Goal: Information Seeking & Learning: Learn about a topic

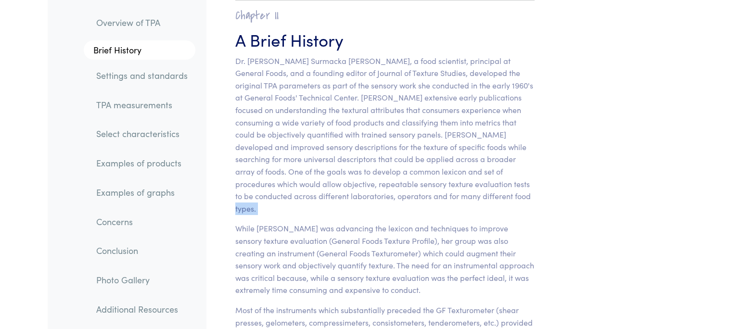
scroll to position [610, 0]
click at [173, 111] on link "TPA measurements" at bounding box center [141, 105] width 107 height 22
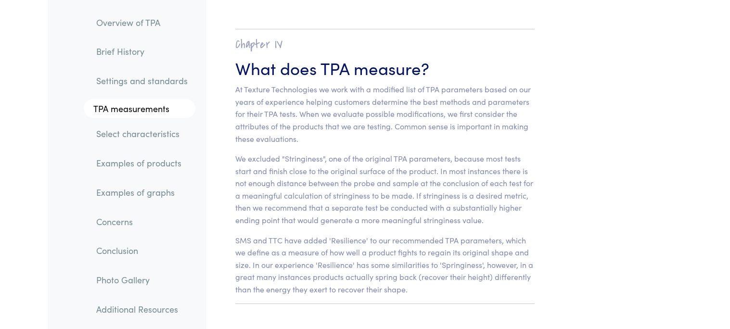
scroll to position [6031, 0]
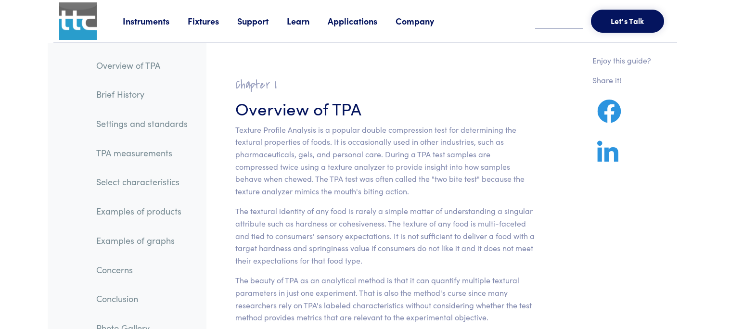
click at [125, 90] on link "Brief History" at bounding box center [141, 94] width 107 height 22
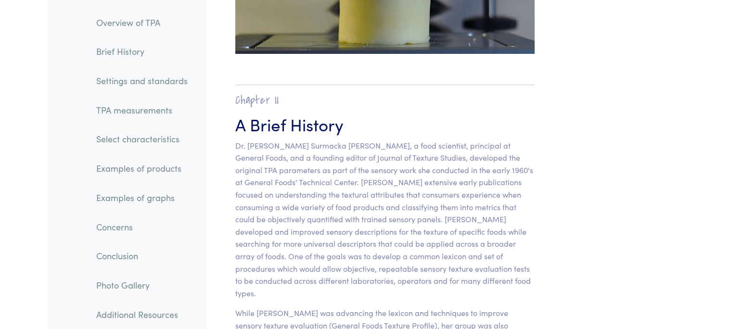
scroll to position [591, 0]
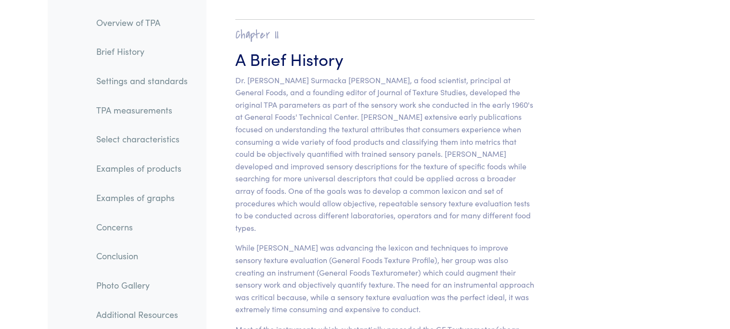
click at [509, 114] on p "Dr. [PERSON_NAME] Surmacka [PERSON_NAME], a food scientist, principal at Genera…" at bounding box center [385, 154] width 300 height 160
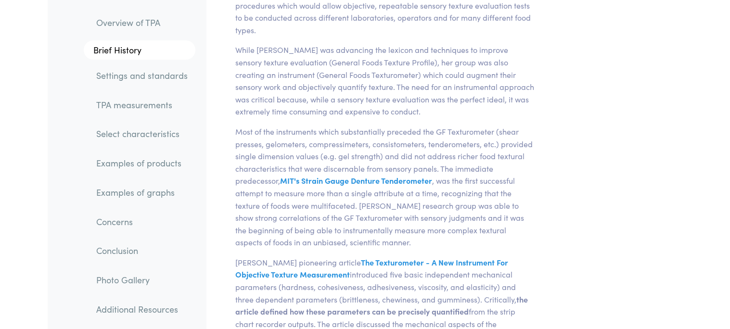
scroll to position [803, 0]
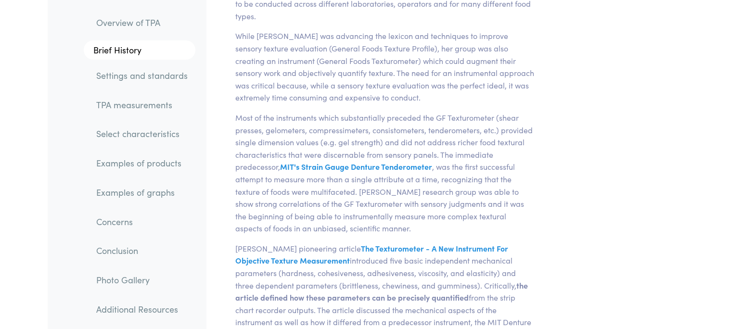
click at [125, 106] on link "TPA measurements" at bounding box center [141, 105] width 107 height 22
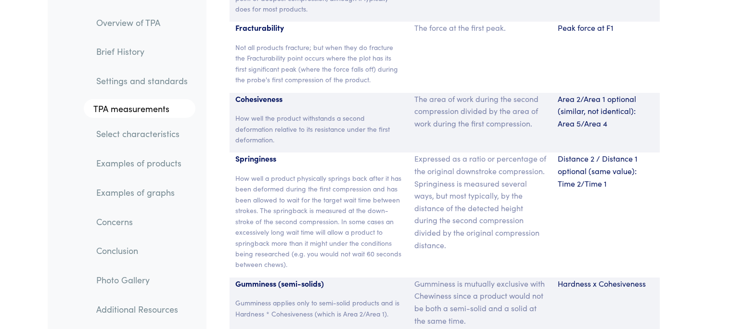
scroll to position [6505, 0]
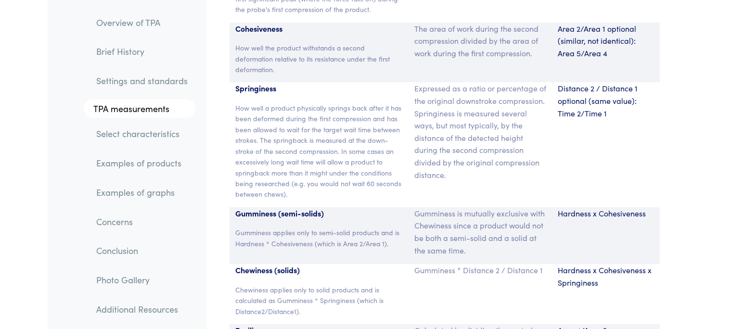
click at [204, 214] on div "Overview of TPA Brief History Settings and standards TPA measurements Select ch…" at bounding box center [127, 173] width 159 height 347
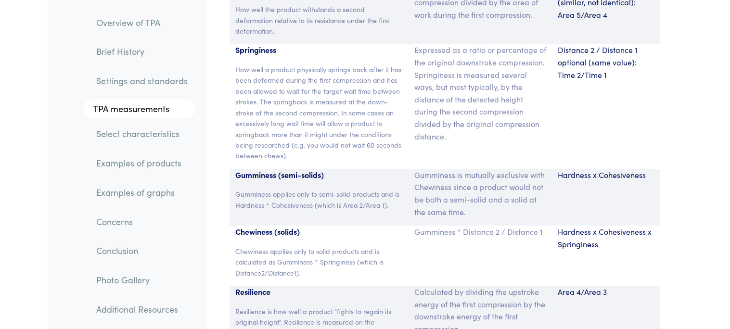
click at [194, 218] on link "Concerns" at bounding box center [141, 222] width 107 height 22
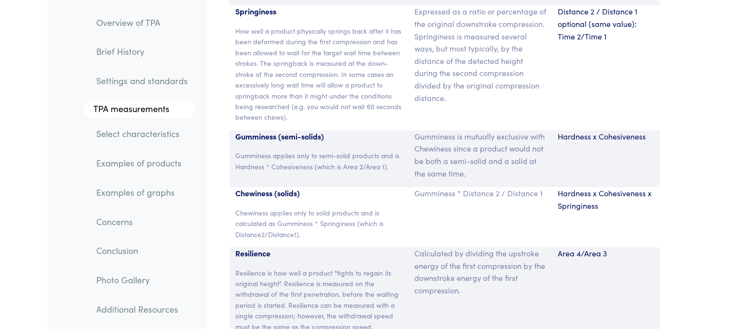
scroll to position [6601, 0]
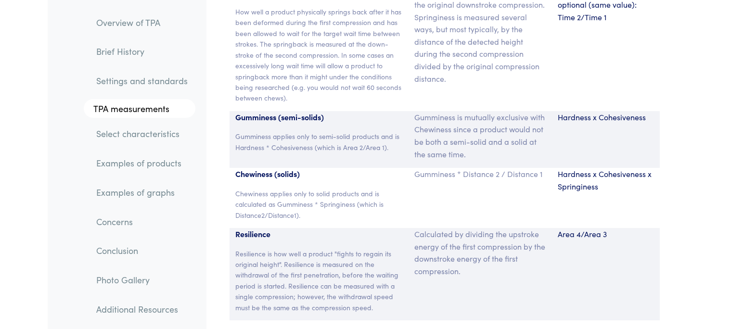
click at [120, 239] on li "Conclusion" at bounding box center [134, 247] width 121 height 29
click at [121, 252] on link "Conclusion" at bounding box center [141, 251] width 107 height 22
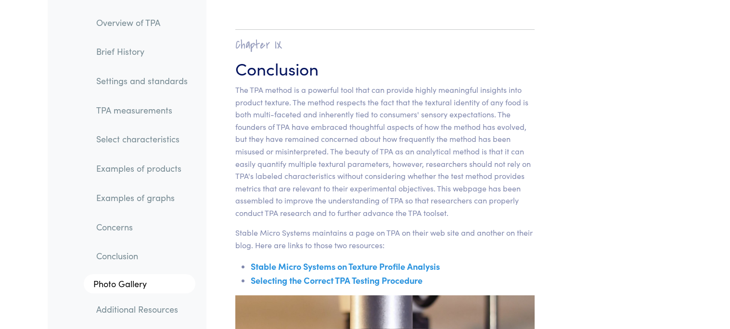
scroll to position [15408, 0]
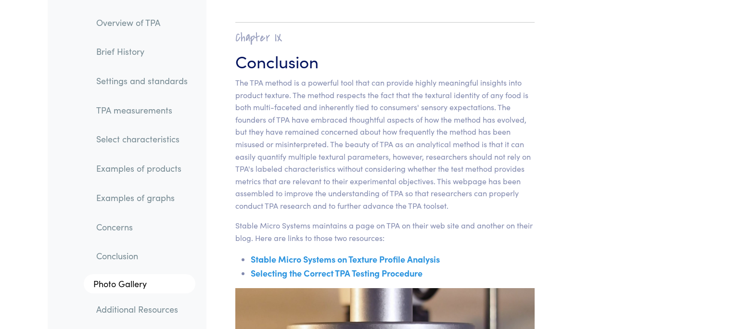
click at [131, 141] on link "Select characteristics" at bounding box center [141, 139] width 107 height 22
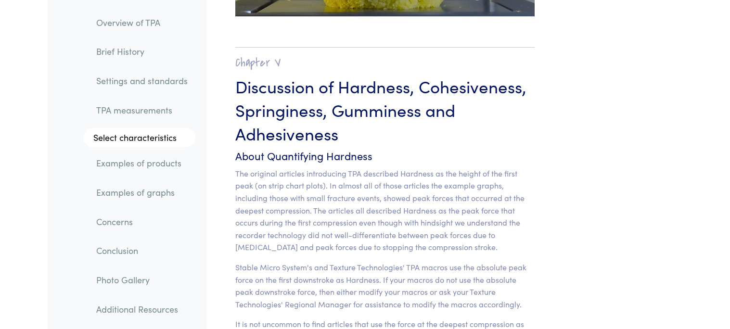
scroll to position [7461, 0]
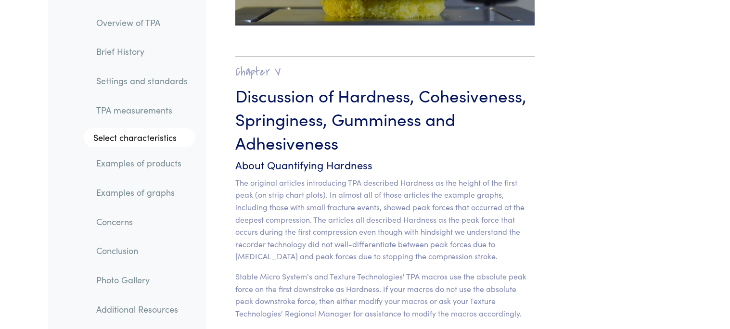
click at [413, 105] on h3 "Discussion of Hardness, Cohesiveness, Springiness, Gumminess and Adhesiveness" at bounding box center [385, 118] width 300 height 71
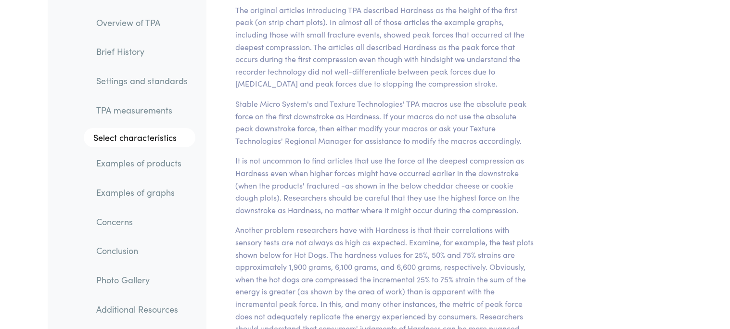
scroll to position [7614, 0]
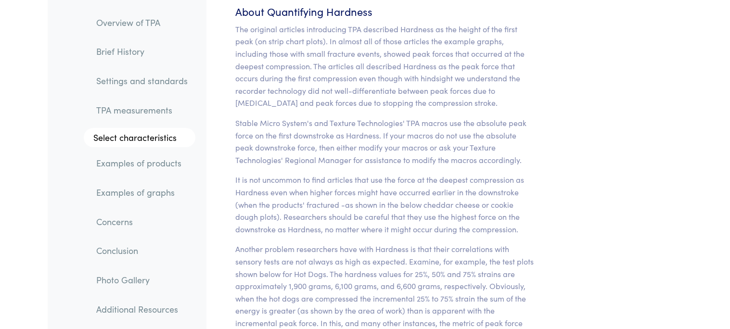
click at [126, 81] on link "Settings and standards" at bounding box center [141, 81] width 107 height 22
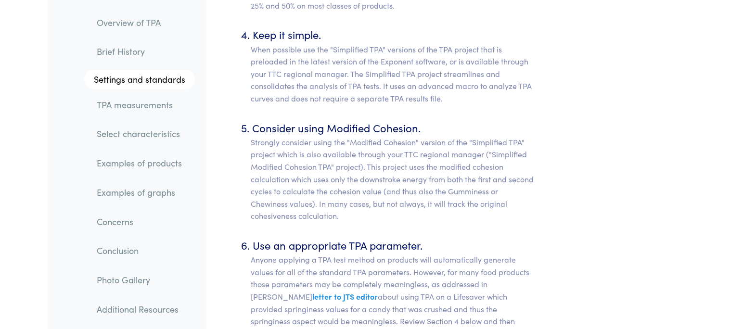
scroll to position [4727, 0]
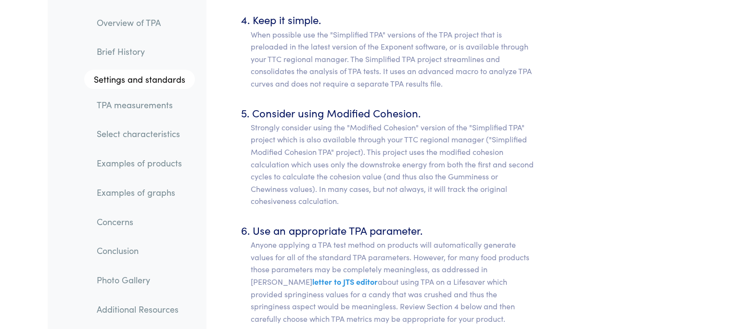
click at [161, 30] on link "Overview of TPA" at bounding box center [142, 23] width 106 height 22
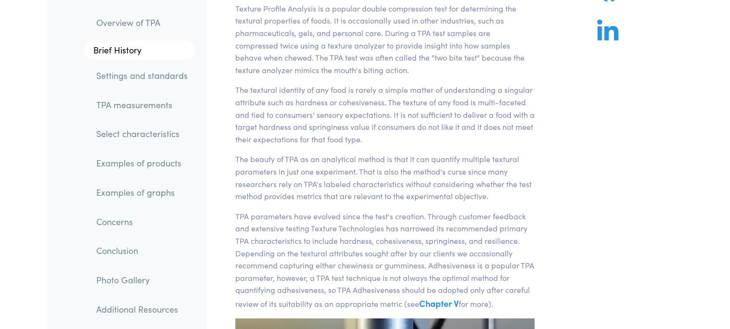
scroll to position [123, 0]
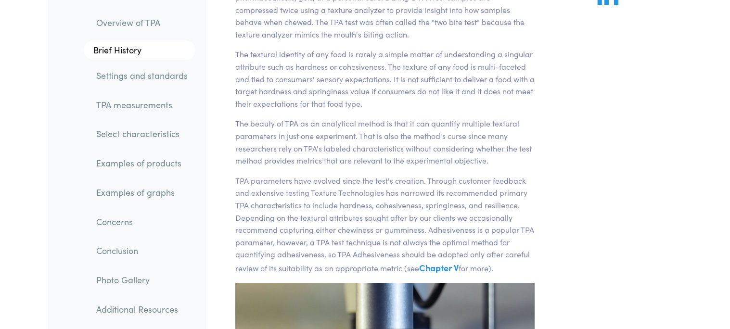
scroll to position [162, 0]
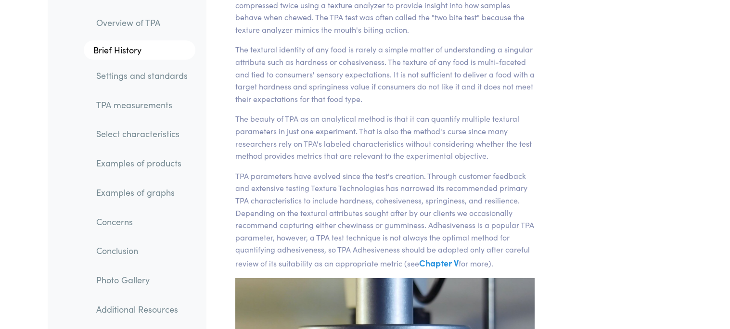
click at [172, 314] on link "Additional Resources" at bounding box center [141, 309] width 107 height 22
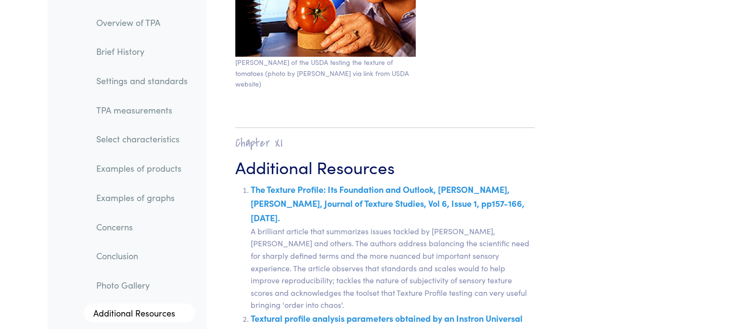
scroll to position [16789, 0]
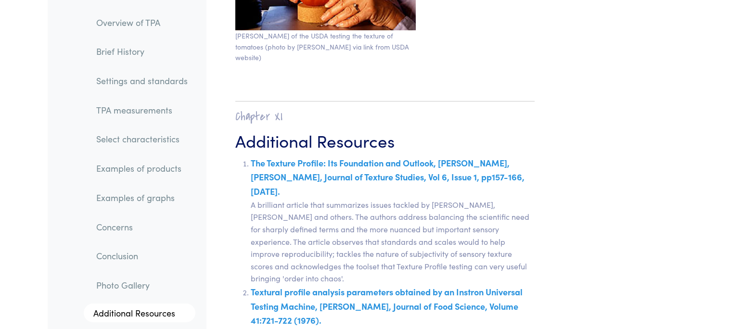
click at [119, 177] on link "Examples of products" at bounding box center [141, 169] width 107 height 22
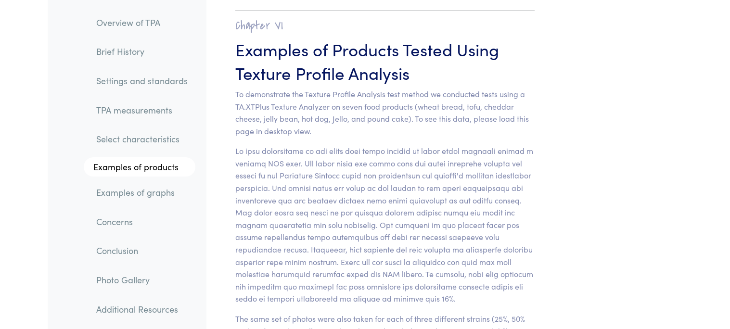
scroll to position [9539, 0]
